Goal: Task Accomplishment & Management: Use online tool/utility

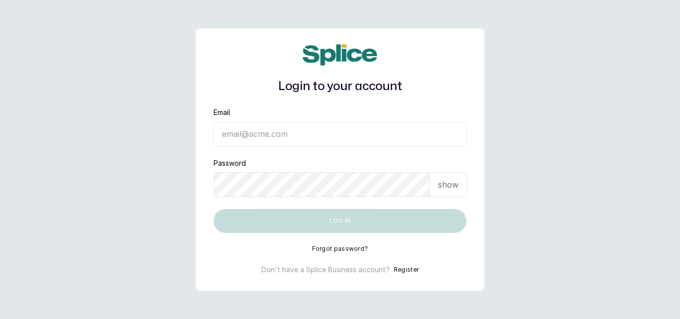
type input "[EMAIL_ADDRESS][DOMAIN_NAME]"
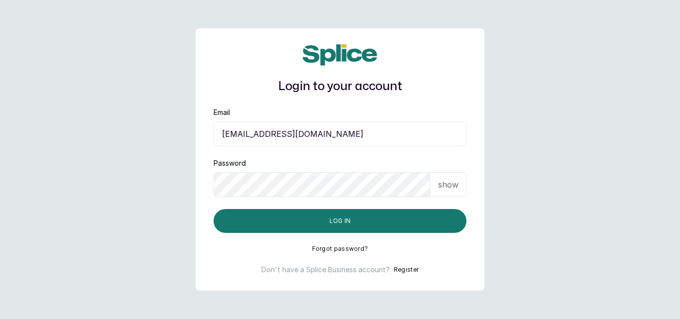
click at [448, 185] on p "show" at bounding box center [448, 185] width 20 height 12
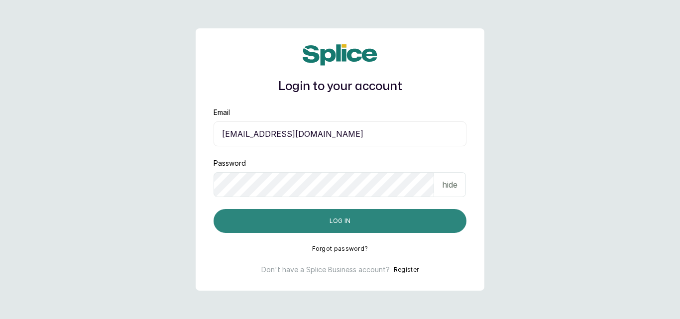
click at [342, 226] on button "Log in" at bounding box center [340, 221] width 253 height 24
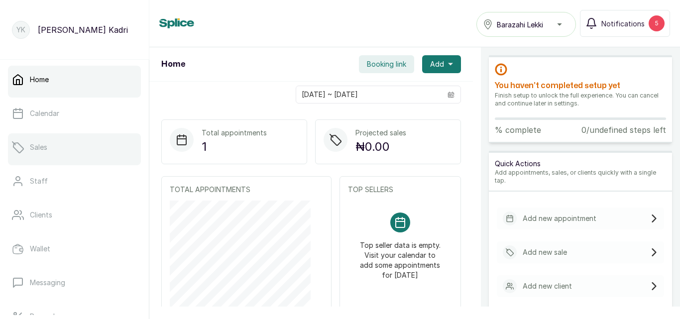
click at [52, 149] on link "Sales" at bounding box center [74, 147] width 133 height 28
